Goal: Use online tool/utility: Use online tool/utility

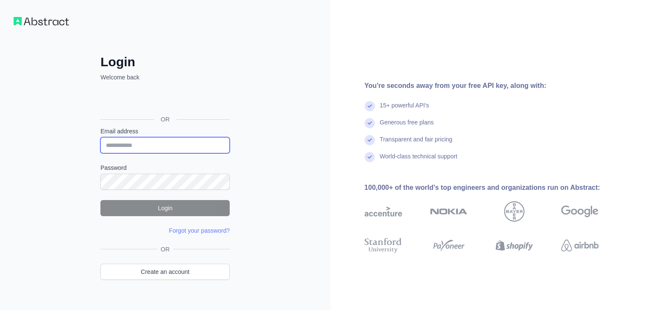
type input "**********"
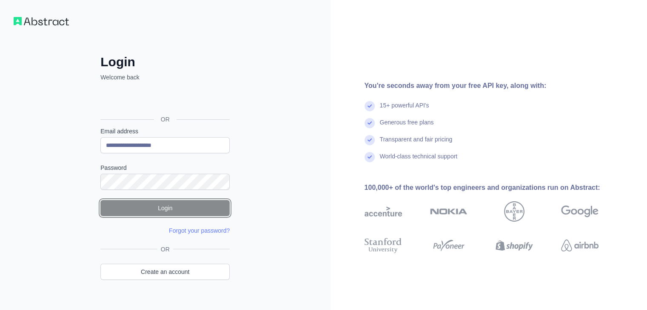
click at [164, 202] on button "Login" at bounding box center [164, 208] width 129 height 16
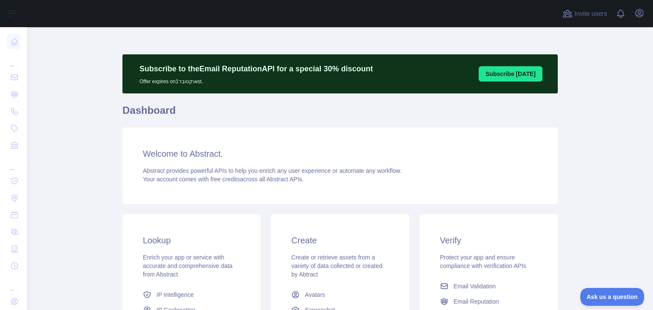
drag, startPoint x: 245, startPoint y: 80, endPoint x: 247, endPoint y: 111, distance: 31.1
click at [524, 71] on button "Subscribe [DATE]" at bounding box center [511, 73] width 64 height 15
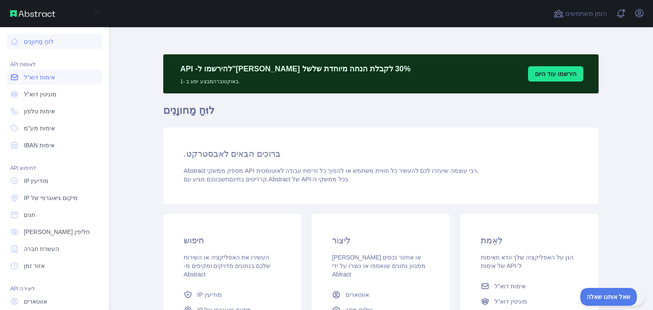
click at [31, 75] on font "אימות דוא"ל" at bounding box center [39, 77] width 31 height 7
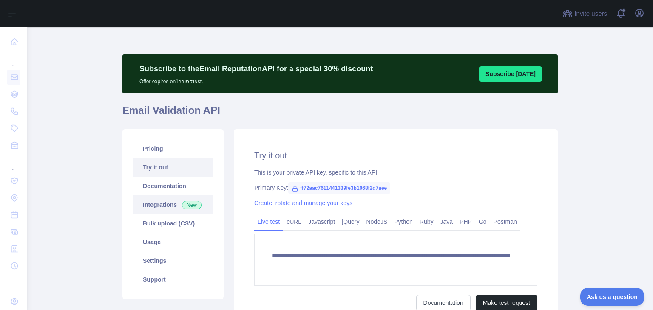
click at [189, 198] on link "Integrations New" at bounding box center [173, 205] width 81 height 19
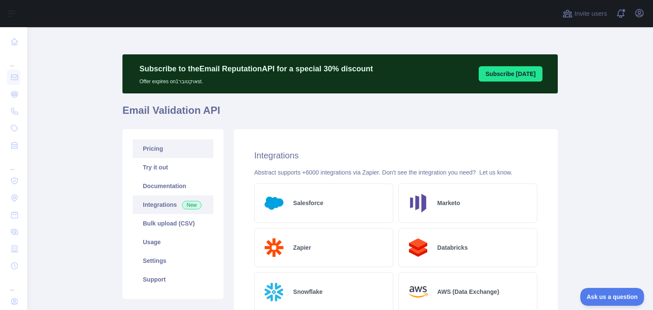
click at [160, 154] on link "Pricing" at bounding box center [173, 148] width 81 height 19
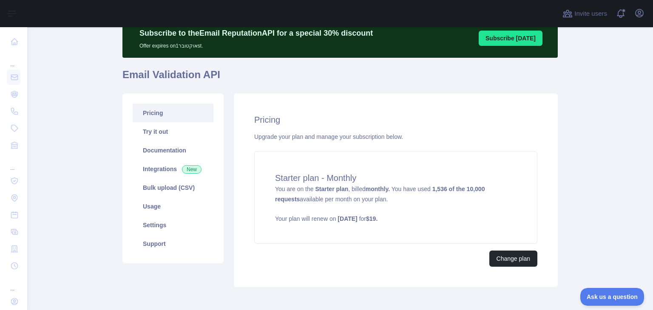
scroll to position [57, 0]
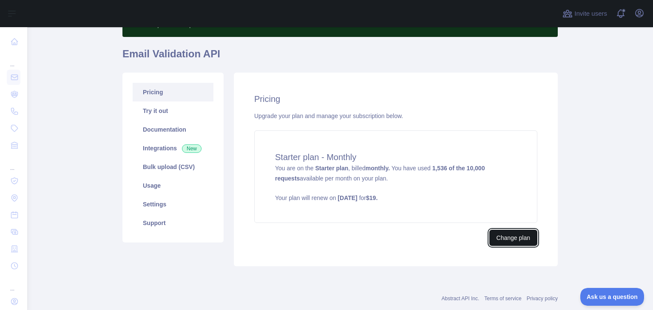
click at [524, 232] on button "Change plan" at bounding box center [513, 238] width 48 height 16
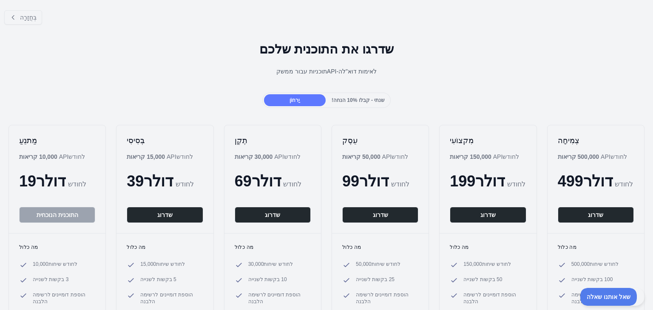
click at [349, 88] on div "שדרגו את התוכנית שלכם תוכניות עבור ממשק ה-API לאימות דוא"ל" at bounding box center [326, 61] width 653 height 61
click at [355, 97] on font "שנתי - קבלו 10% הנחה!" at bounding box center [358, 100] width 53 height 6
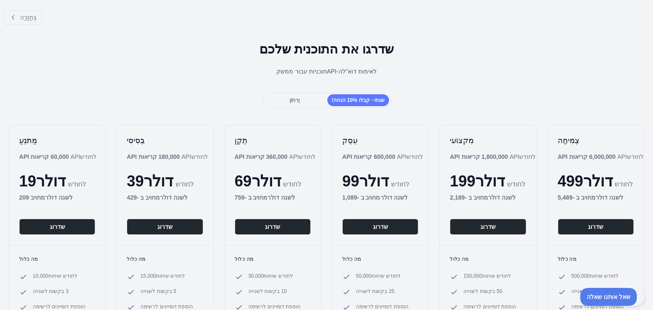
click at [299, 93] on div "יַרחוֹן שנתי - קבלו 10% הנחה!" at bounding box center [326, 100] width 129 height 15
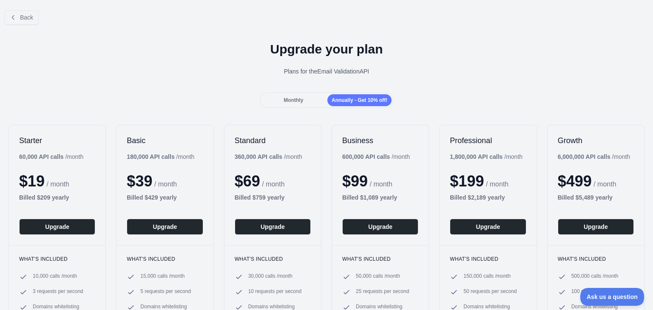
click at [306, 91] on div "Upgrade your plan Plans for the Email Validation API" at bounding box center [326, 61] width 653 height 61
click at [312, 96] on div "Monthly" at bounding box center [293, 100] width 64 height 12
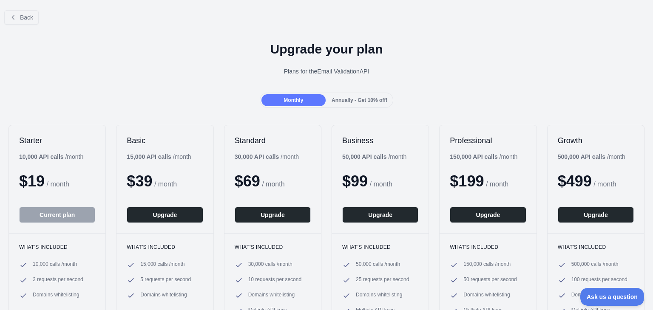
click at [351, 99] on span "Annually - Get 10% off!" at bounding box center [360, 100] width 56 height 6
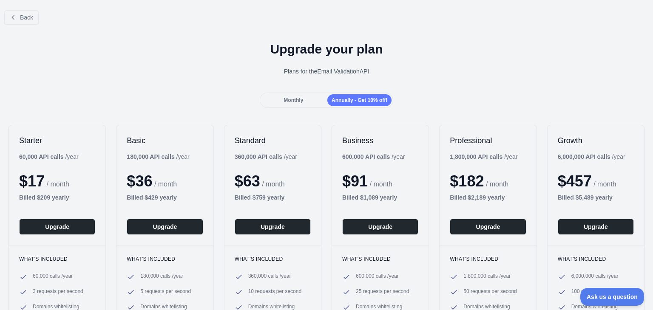
click at [306, 103] on div "Monthly" at bounding box center [293, 100] width 64 height 12
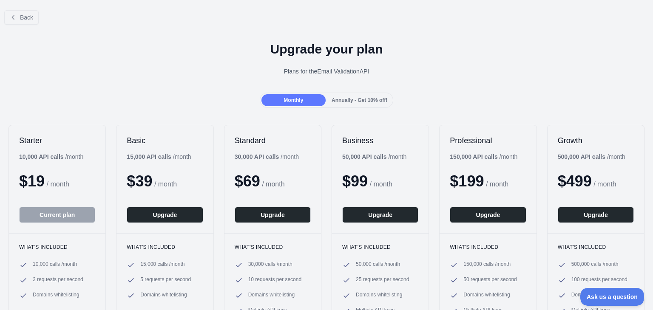
click at [337, 100] on span "Annually - Get 10% off!" at bounding box center [360, 100] width 56 height 6
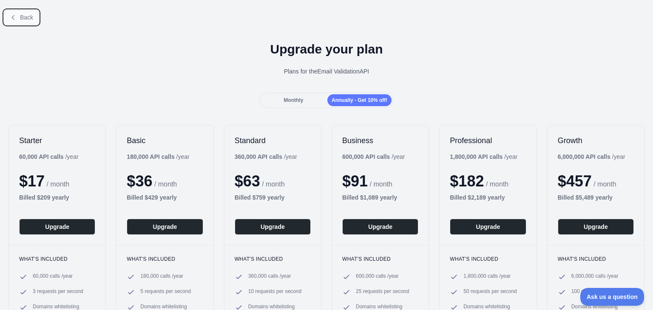
click at [24, 23] on button "Back" at bounding box center [21, 17] width 34 height 14
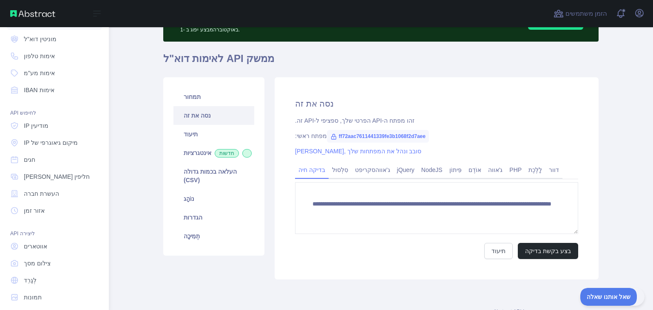
scroll to position [64, 0]
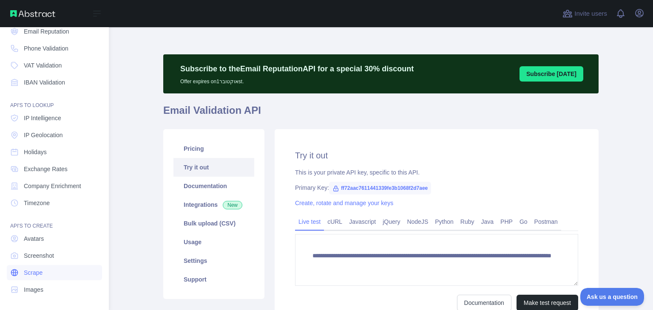
scroll to position [64, 0]
click at [26, 272] on span "Scrape" at bounding box center [33, 272] width 19 height 9
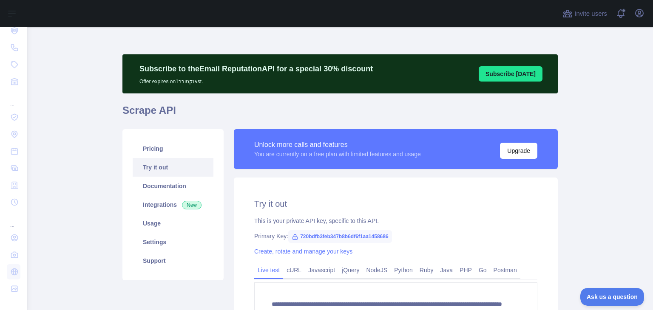
drag, startPoint x: 146, startPoint y: 187, endPoint x: 105, endPoint y: 205, distance: 44.9
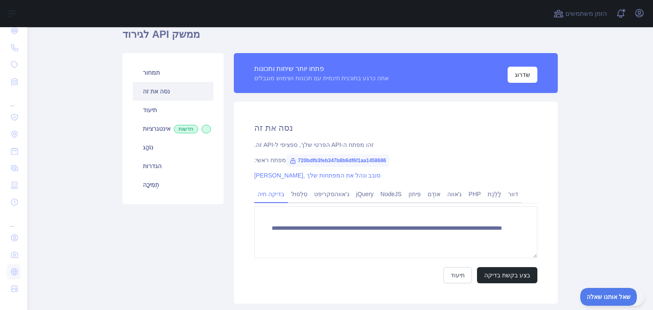
scroll to position [75, 0]
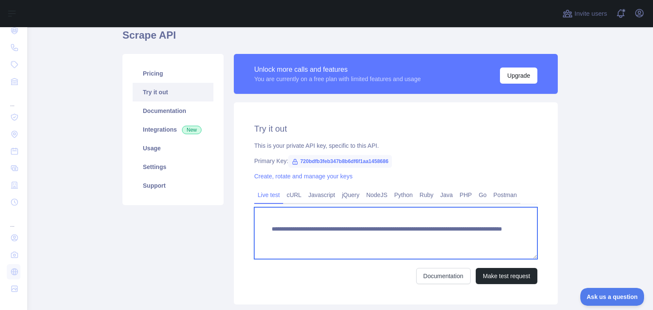
click at [307, 233] on textarea "**********" at bounding box center [395, 233] width 283 height 52
drag, startPoint x: 406, startPoint y: 240, endPoint x: 513, endPoint y: 237, distance: 107.1
click at [513, 237] on textarea "**********" at bounding box center [395, 233] width 283 height 52
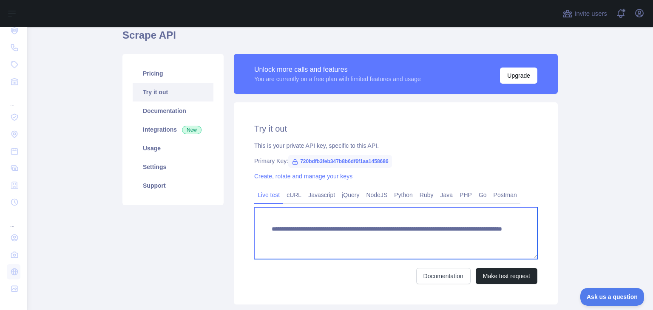
paste textarea "**********"
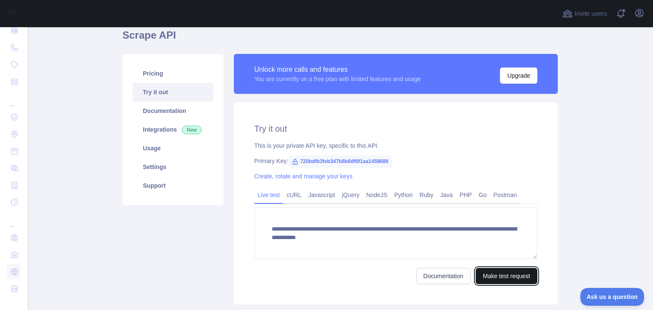
click at [498, 282] on button "Make test request" at bounding box center [507, 276] width 62 height 16
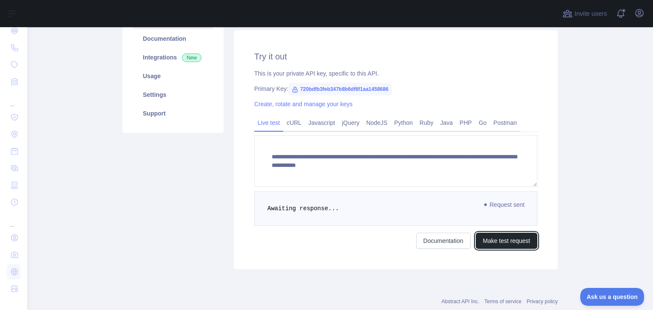
scroll to position [169, 0]
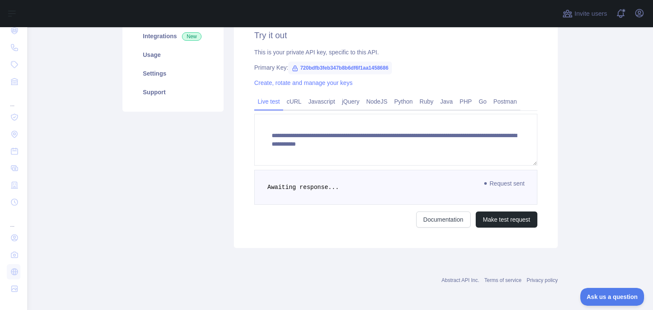
click at [504, 181] on span "Request sent" at bounding box center [504, 184] width 49 height 10
click at [505, 181] on span "Request sent" at bounding box center [504, 184] width 49 height 10
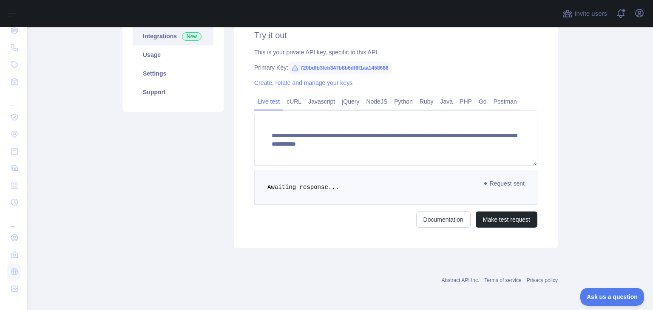
click at [516, 182] on span "Request sent" at bounding box center [504, 184] width 49 height 10
click at [519, 183] on span "Request sent" at bounding box center [504, 184] width 49 height 10
click at [608, 136] on main "**********" at bounding box center [340, 168] width 626 height 283
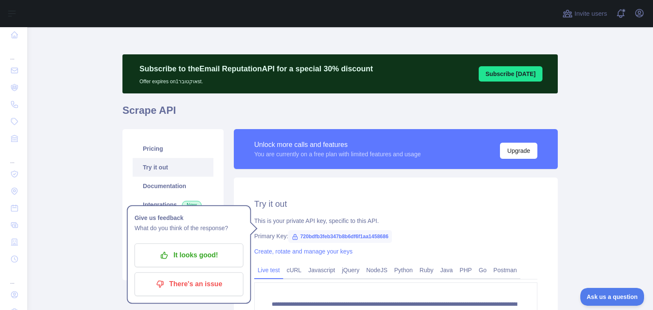
scroll to position [113, 0]
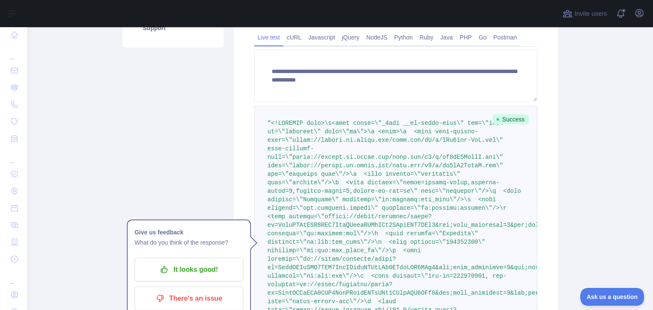
scroll to position [227, 0]
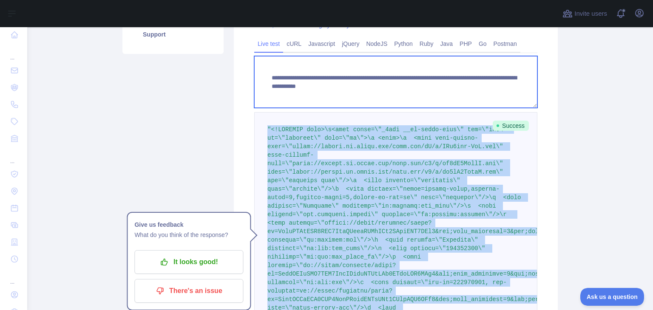
click at [315, 82] on textarea "**********" at bounding box center [395, 82] width 283 height 52
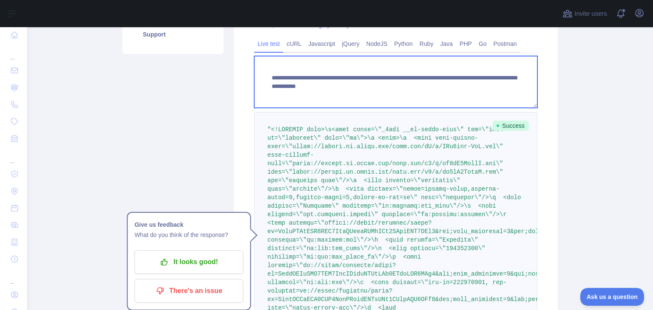
drag, startPoint x: 406, startPoint y: 86, endPoint x: 365, endPoint y: 96, distance: 41.6
click at [365, 96] on textarea "**********" at bounding box center [395, 82] width 283 height 52
paste textarea "**********"
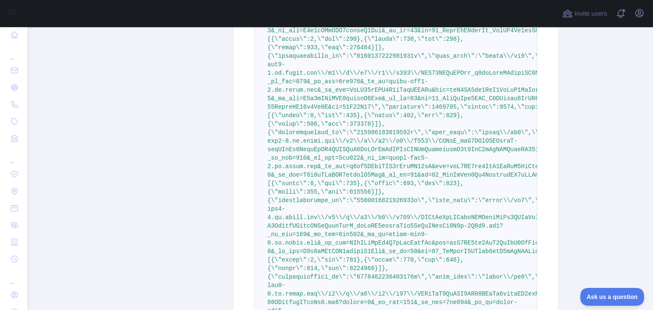
scroll to position [259787, 0]
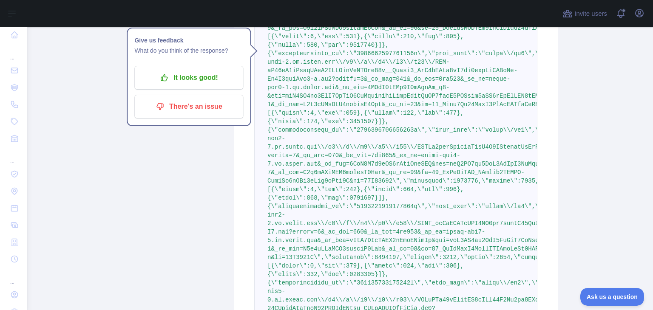
type textarea "**********"
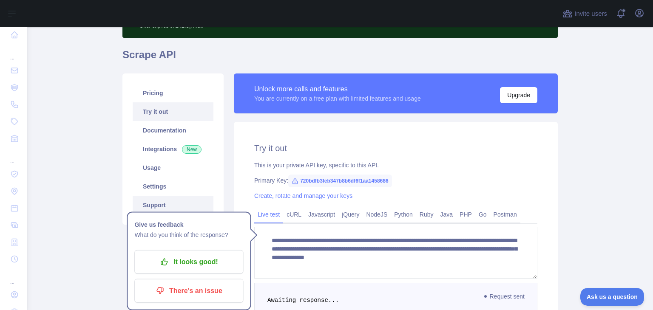
scroll to position [112, 0]
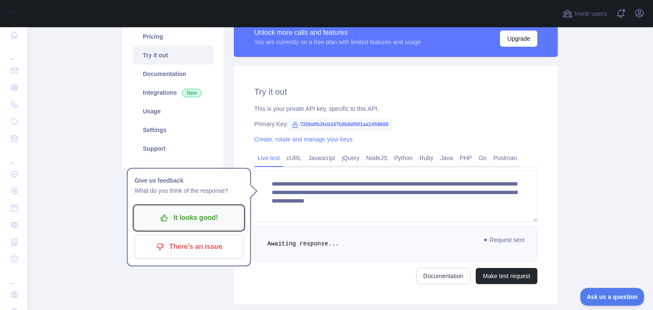
click at [151, 220] on p "It looks good!" at bounding box center [189, 218] width 96 height 14
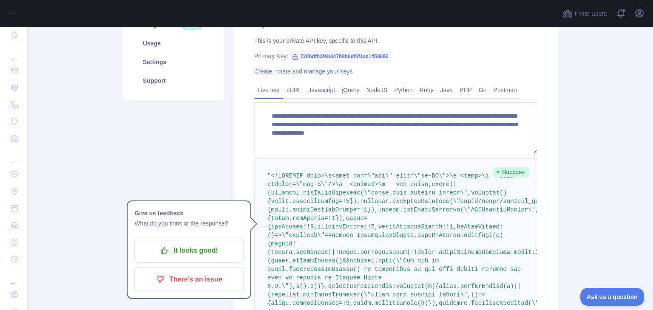
scroll to position [169, 0]
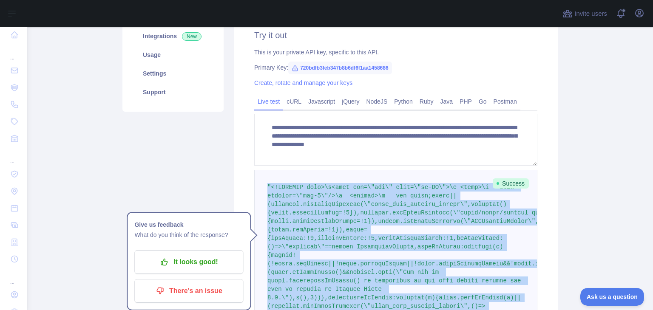
copy span ""<!DOCTYPE html>\n<html dir=\"rtl\" lang=\"he-IL\">\n <head>\n <meta charset=\"…"
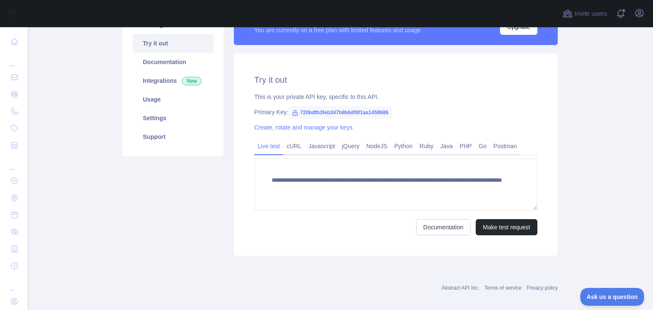
scroll to position [132, 0]
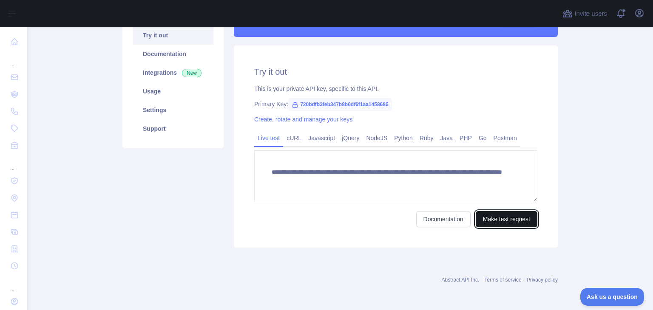
click at [511, 213] on button "Make test request" at bounding box center [507, 219] width 62 height 16
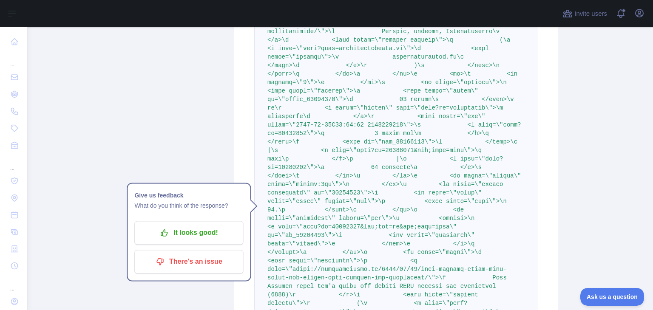
scroll to position [7352, 0]
